Goal: Task Accomplishment & Management: Use online tool/utility

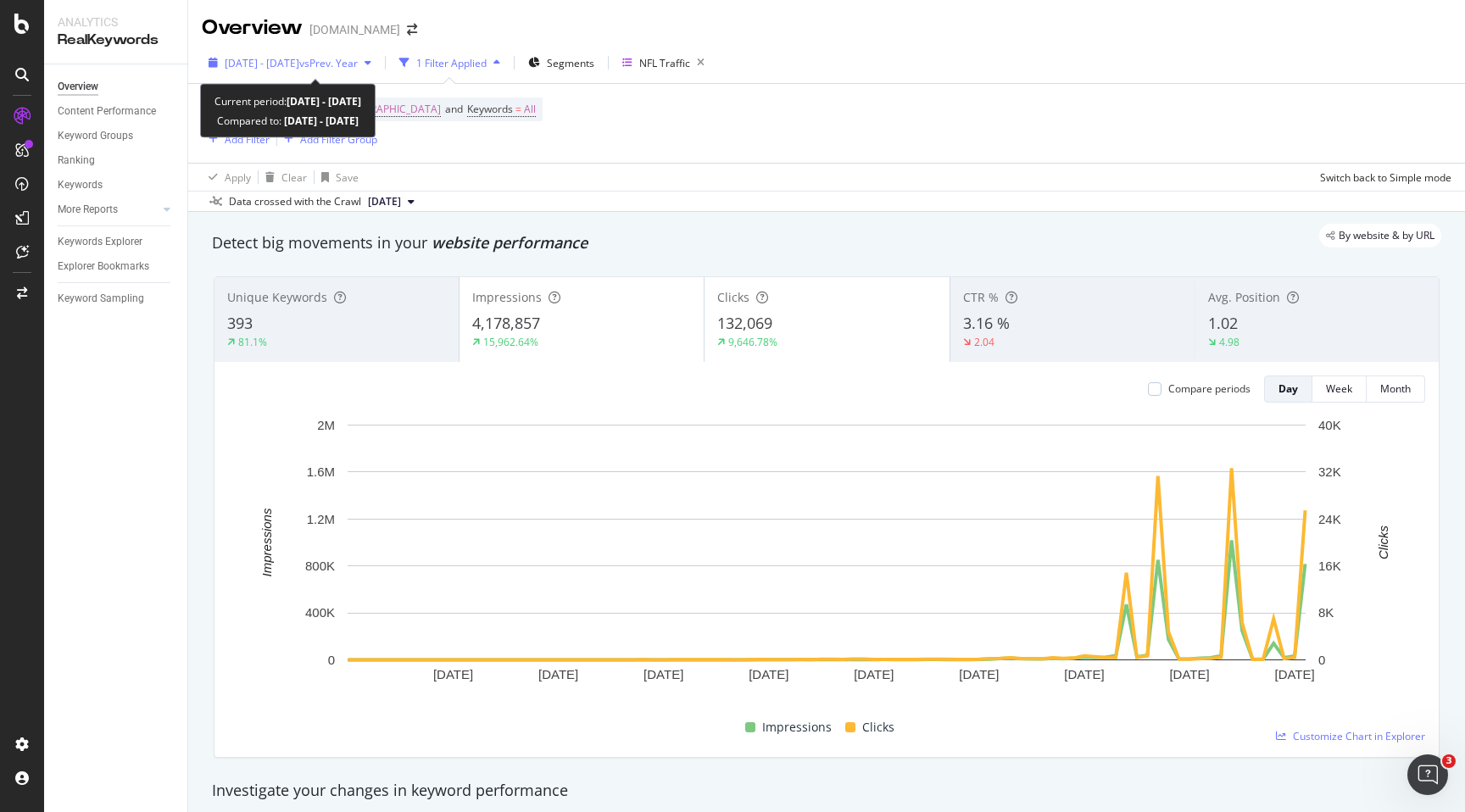
click at [378, 61] on div "button" at bounding box center [367, 63] width 20 height 10
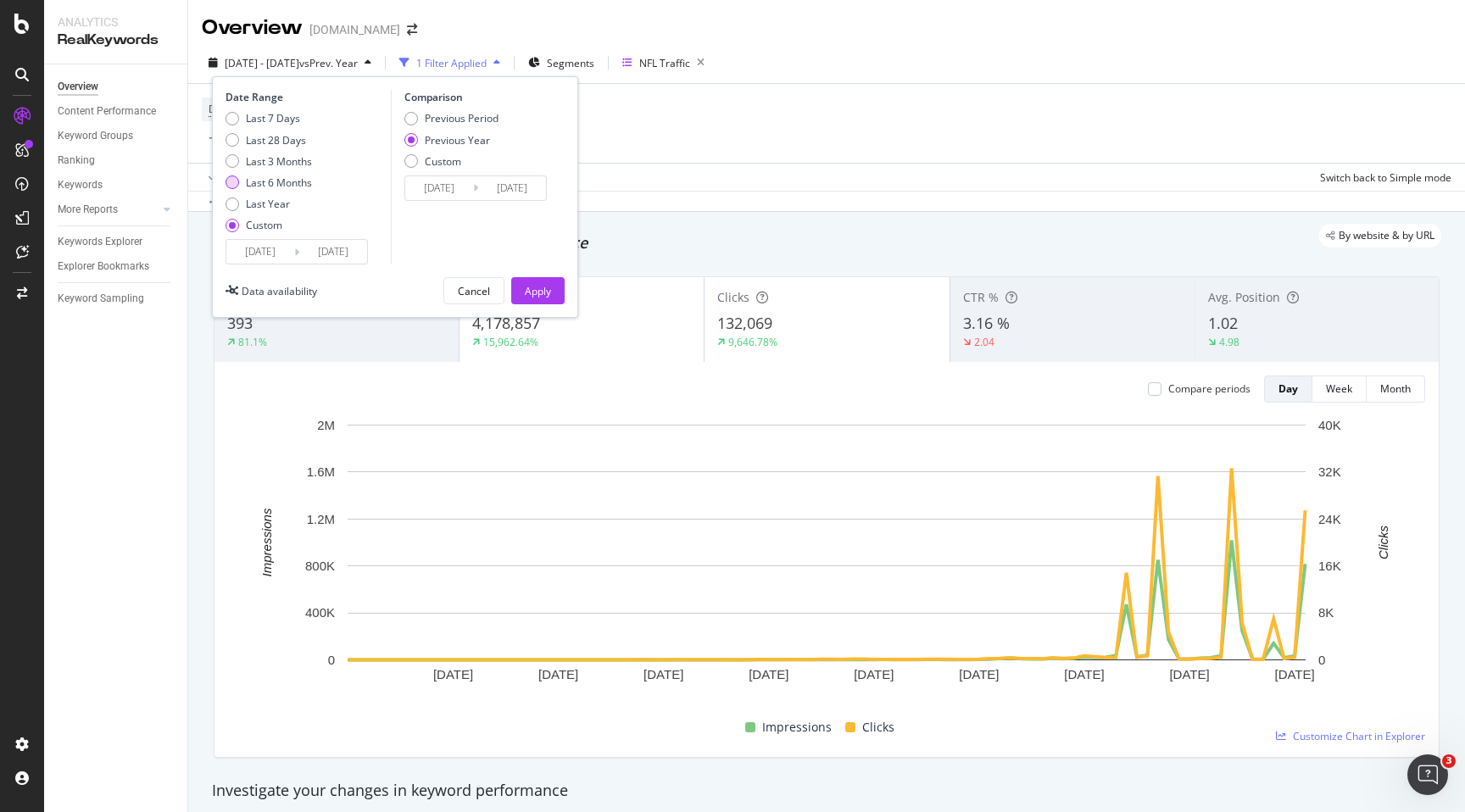
click at [302, 180] on div "Last 6 Months" at bounding box center [279, 182] width 66 height 15
type input "[DATE]"
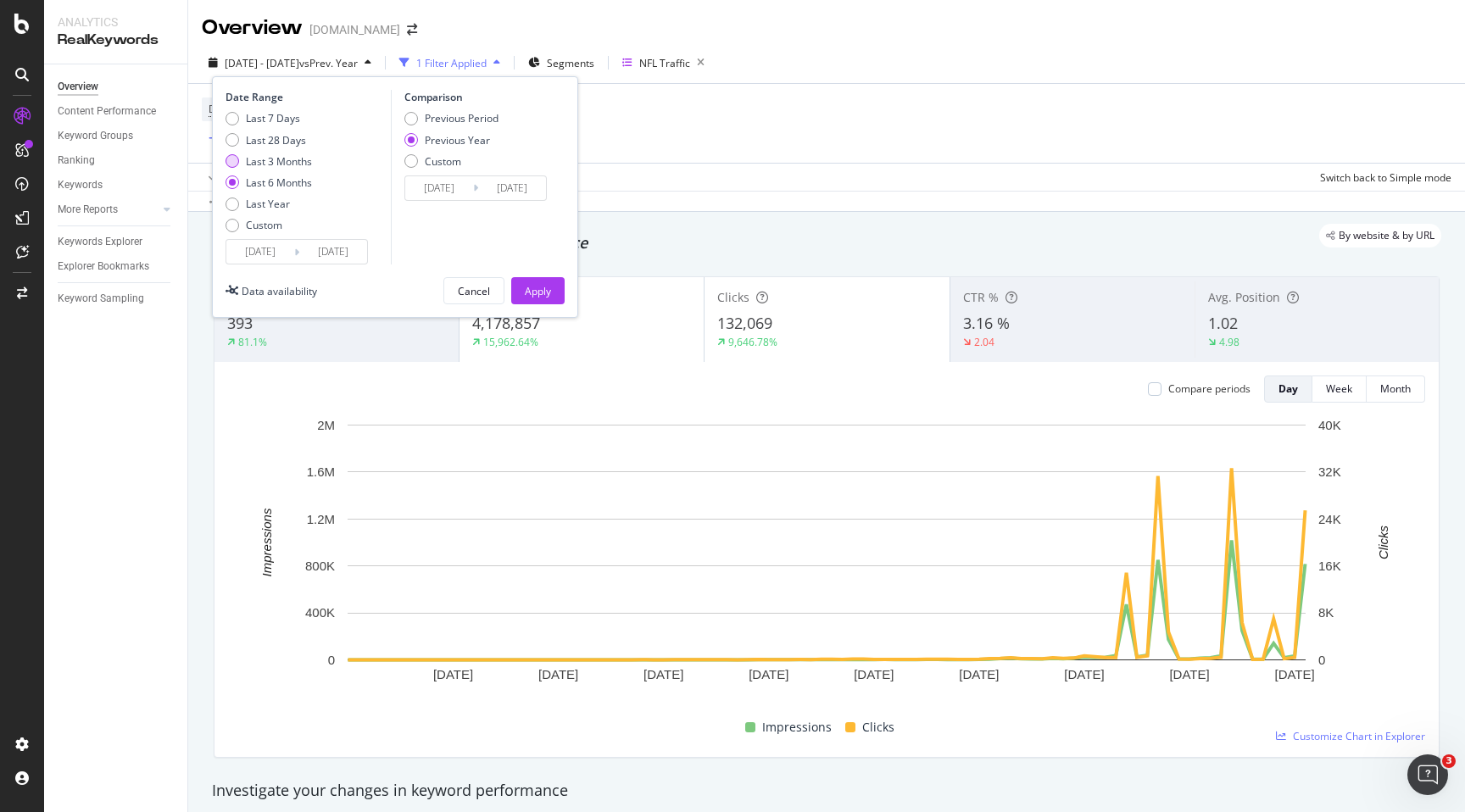
click at [298, 163] on div "Last 3 Months" at bounding box center [279, 161] width 66 height 15
type input "[DATE]"
click at [527, 282] on div "Apply" at bounding box center [538, 290] width 26 height 25
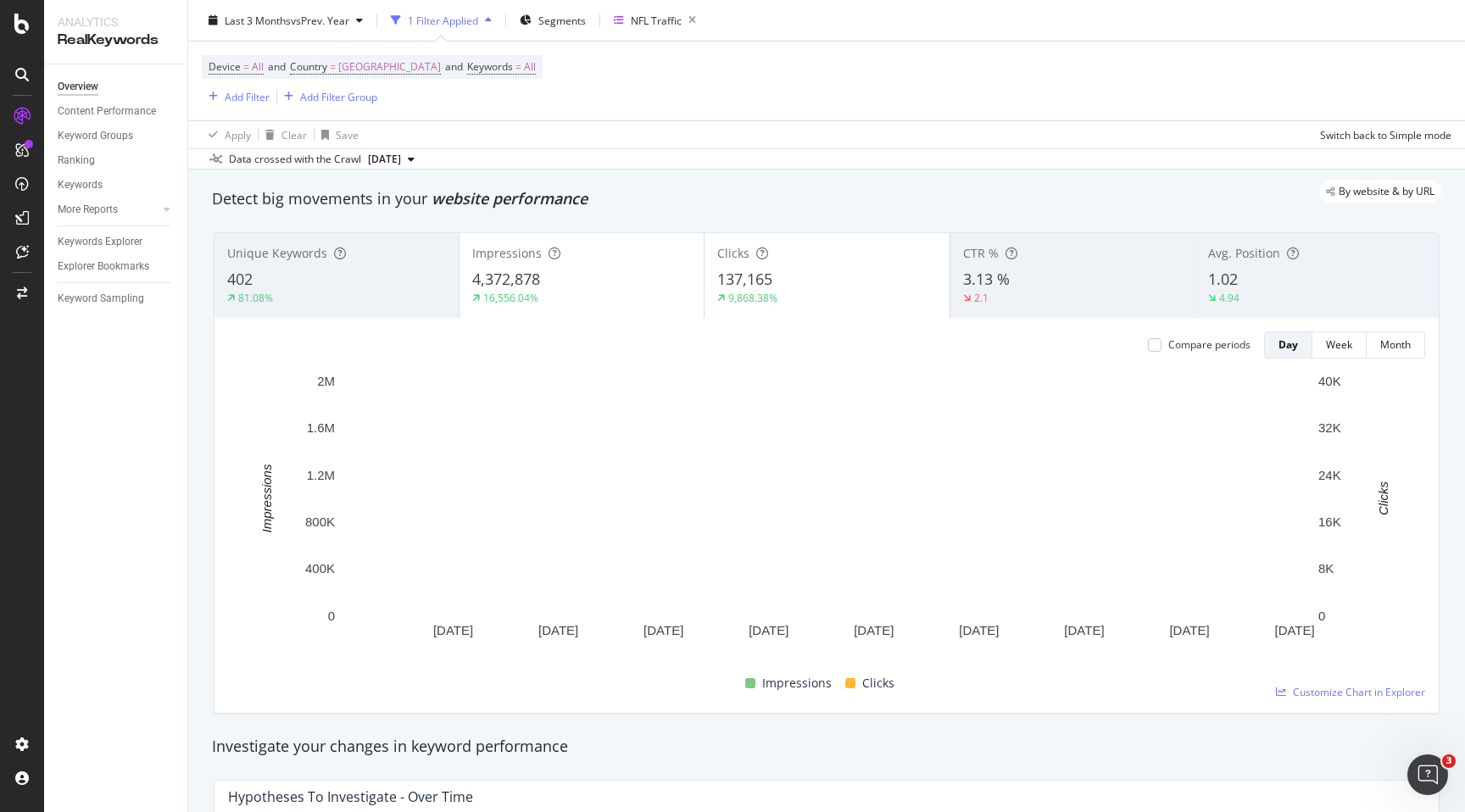
scroll to position [43, 0]
